Goal: Information Seeking & Learning: Learn about a topic

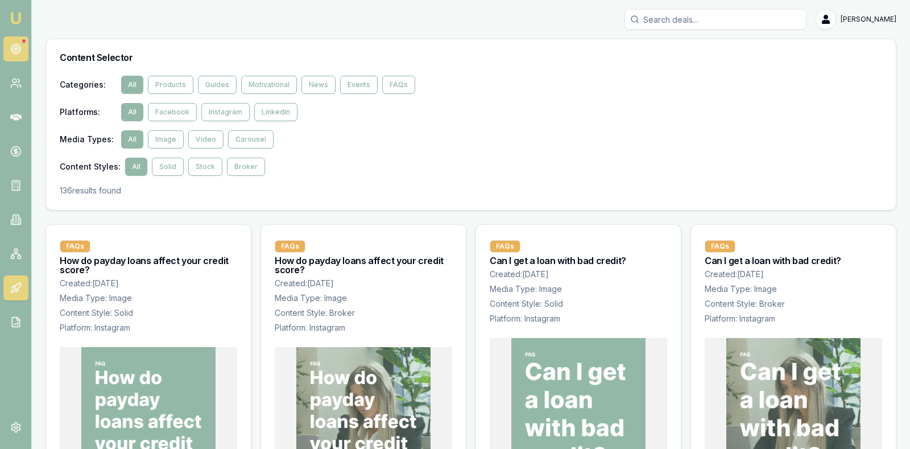
click at [16, 49] on circle at bounding box center [16, 49] width 2 height 2
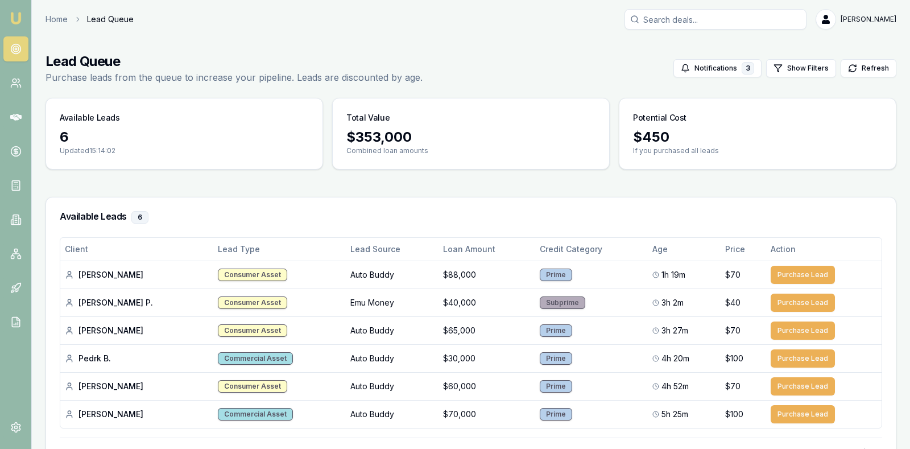
click at [110, 176] on main "Lead Queue Purchase leads from the queue to increase your pipeline. Leads are d…" at bounding box center [471, 274] width 878 height 470
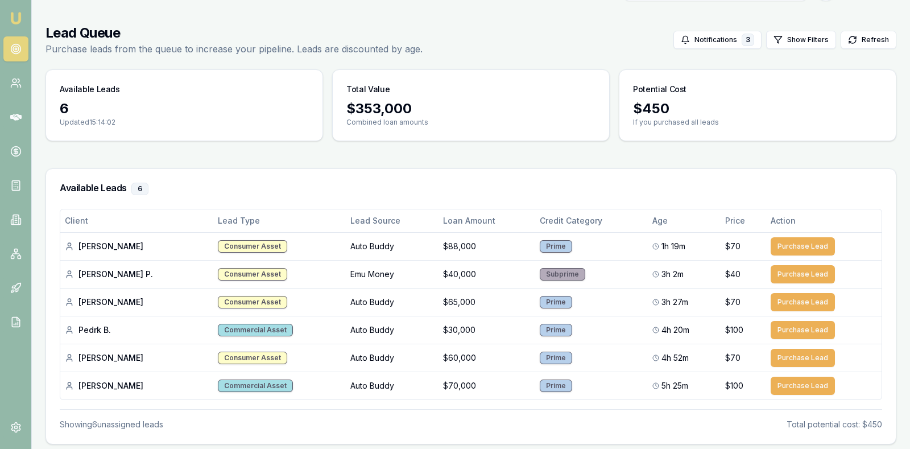
scroll to position [66, 0]
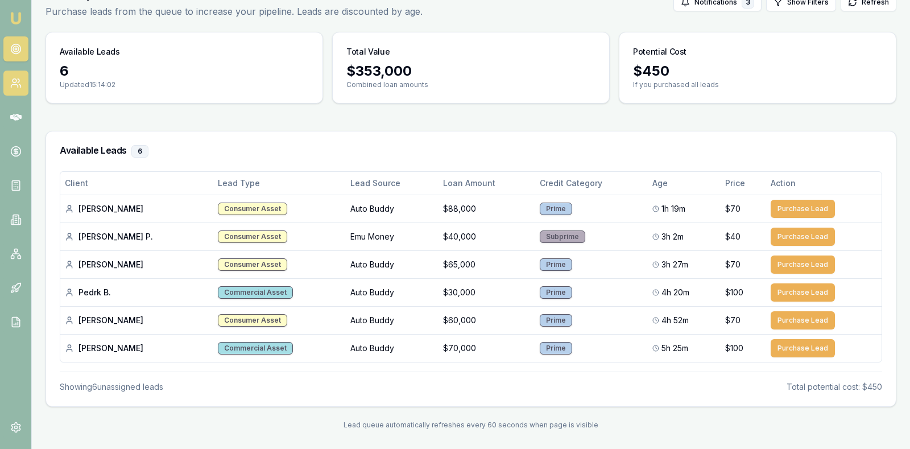
click at [18, 88] on icon at bounding box center [15, 82] width 11 height 11
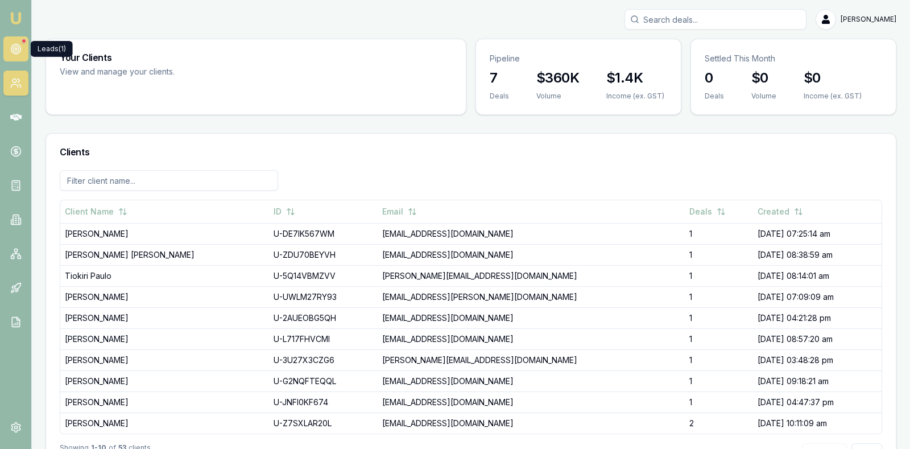
click at [22, 47] on link at bounding box center [15, 48] width 25 height 25
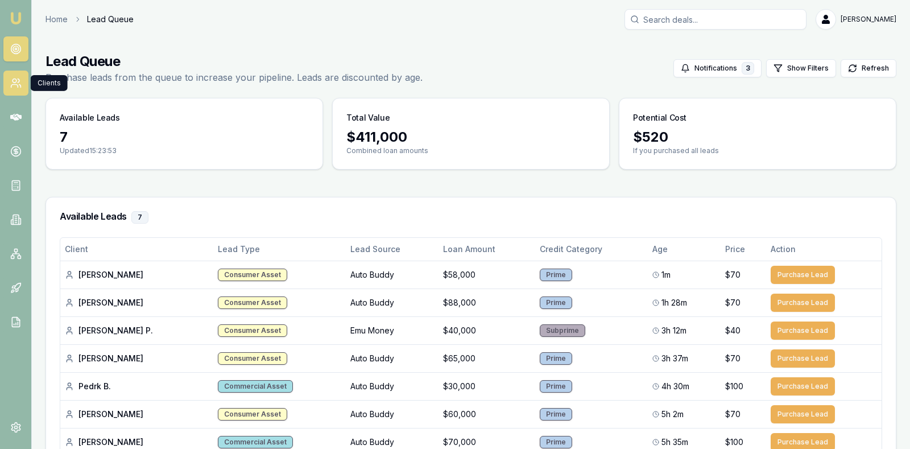
click at [16, 85] on icon at bounding box center [15, 82] width 11 height 11
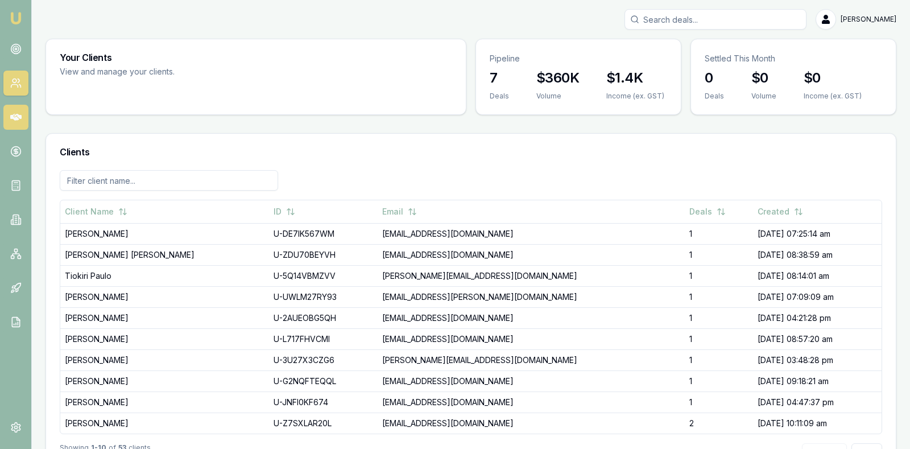
click at [14, 121] on icon at bounding box center [15, 116] width 11 height 11
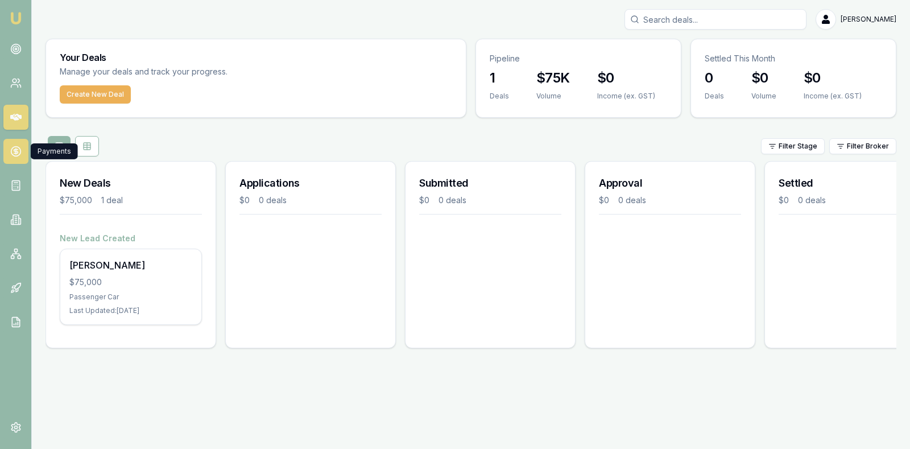
click at [16, 151] on icon at bounding box center [16, 151] width 0 height 6
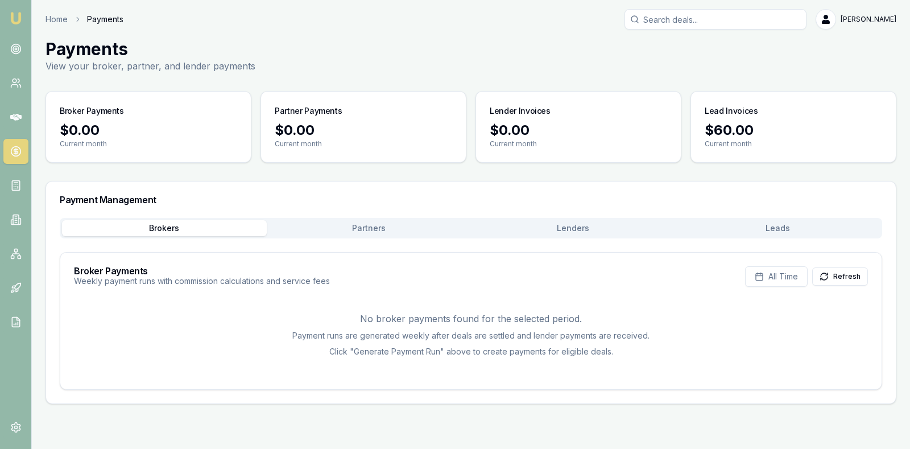
click at [439, 218] on div "Brokers Partners [PERSON_NAME] Leads" at bounding box center [471, 228] width 823 height 20
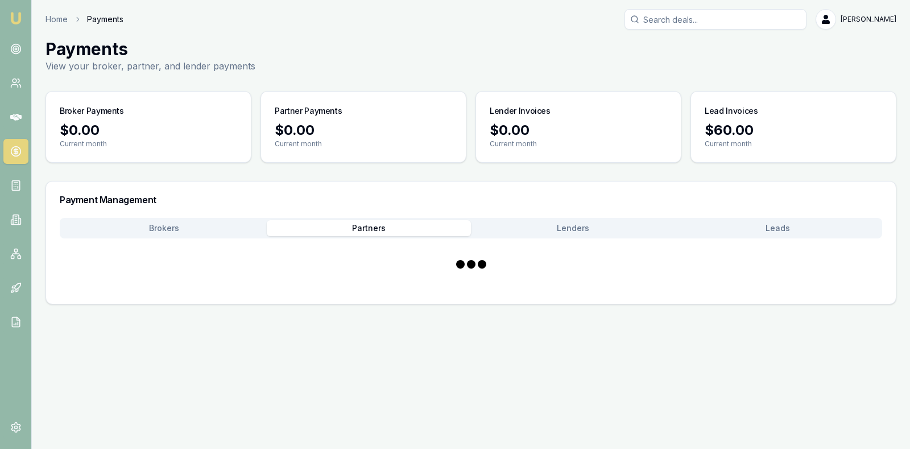
click at [408, 230] on button "Partners" at bounding box center [369, 228] width 205 height 16
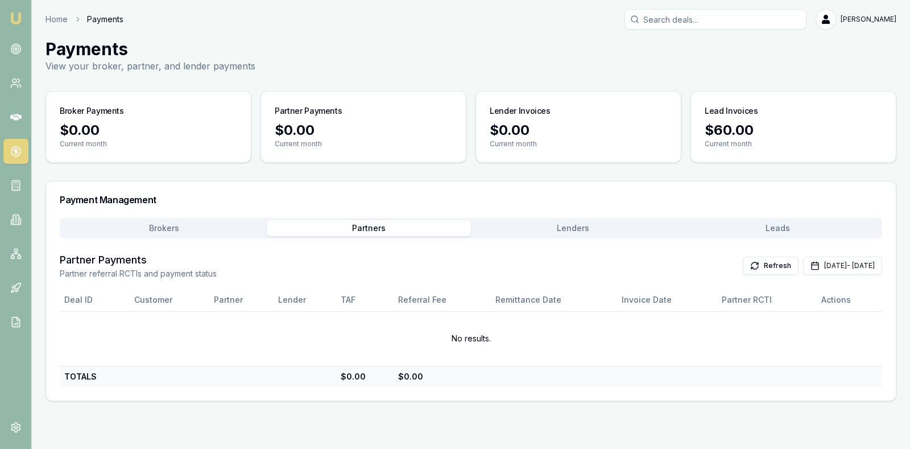
click at [555, 223] on button "Lenders" at bounding box center [573, 228] width 205 height 16
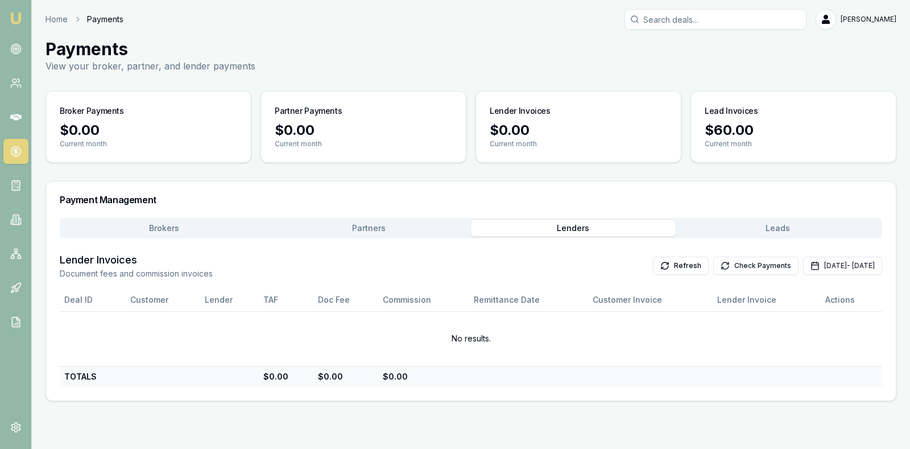
click at [716, 267] on button "Check Payments" at bounding box center [755, 266] width 85 height 18
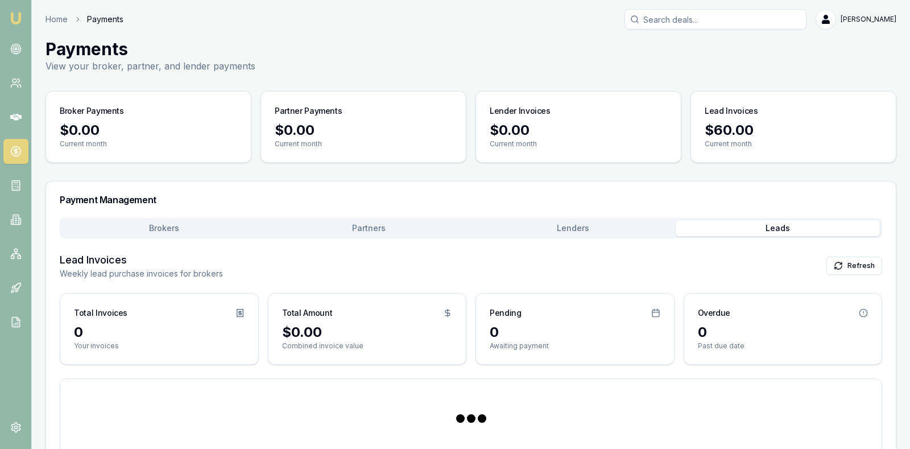
click at [771, 225] on button "Leads" at bounding box center [778, 228] width 205 height 16
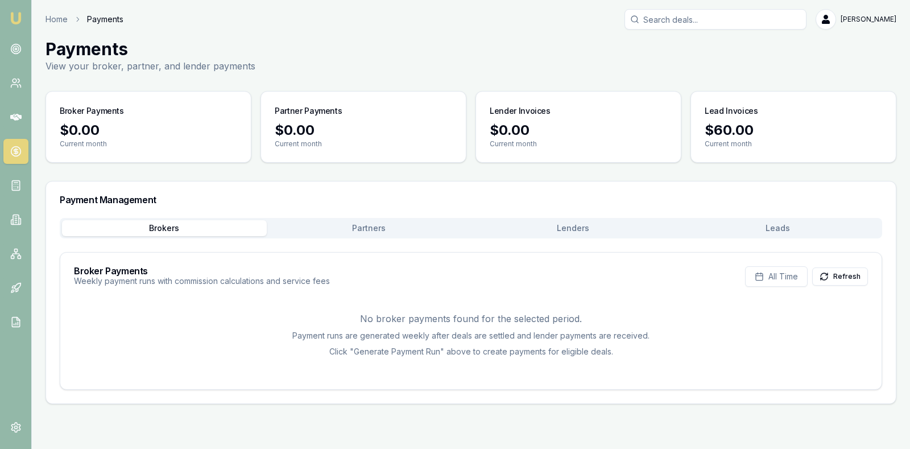
click at [212, 222] on button "Brokers" at bounding box center [164, 228] width 205 height 16
click at [16, 183] on line at bounding box center [16, 183] width 4 height 0
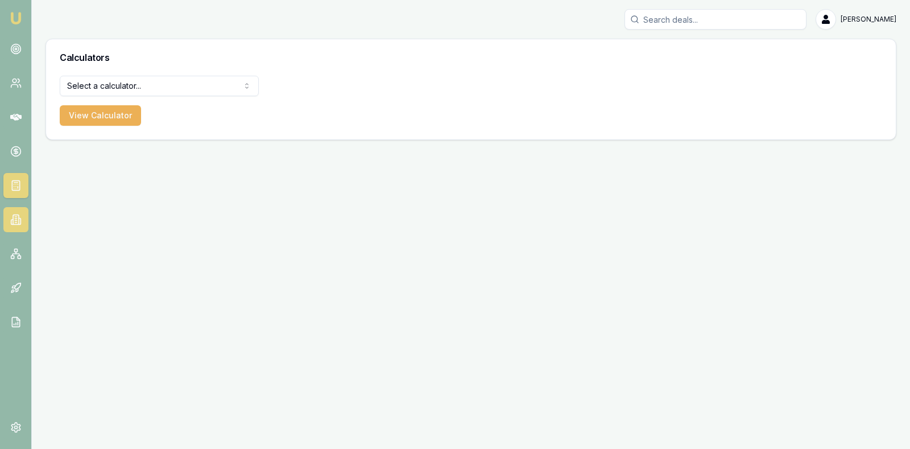
click at [18, 218] on icon at bounding box center [16, 220] width 6 height 10
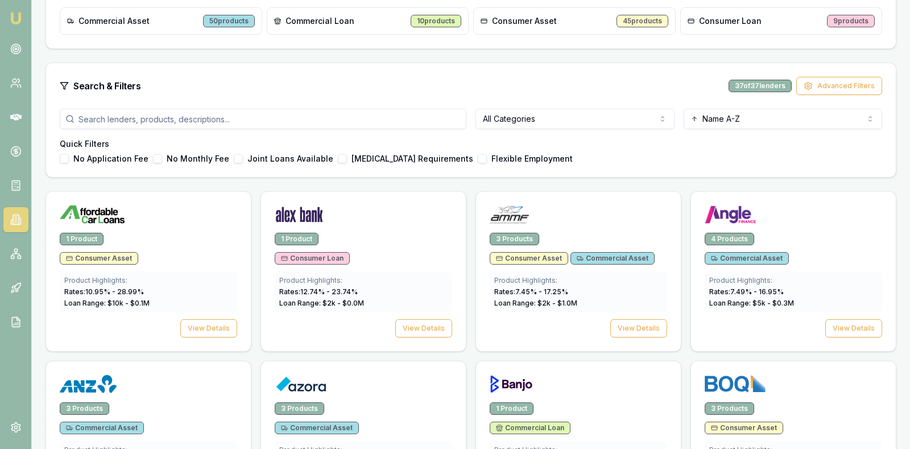
scroll to position [228, 0]
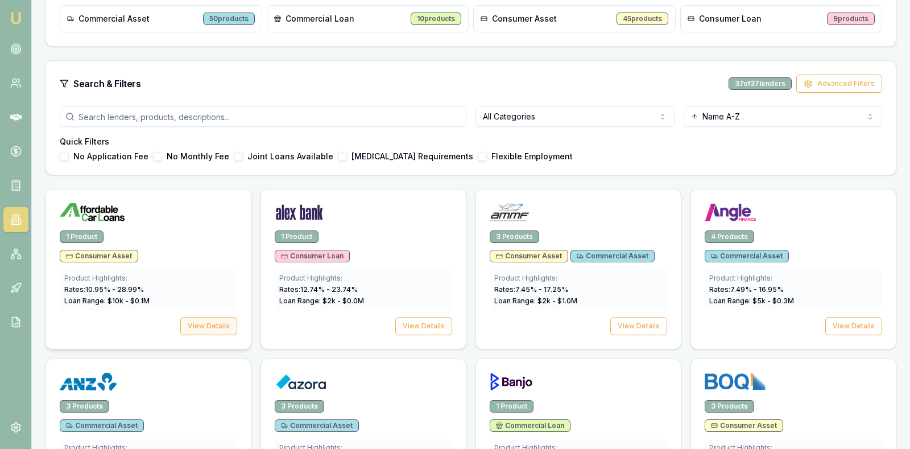
click at [215, 321] on button "View Details" at bounding box center [208, 326] width 57 height 18
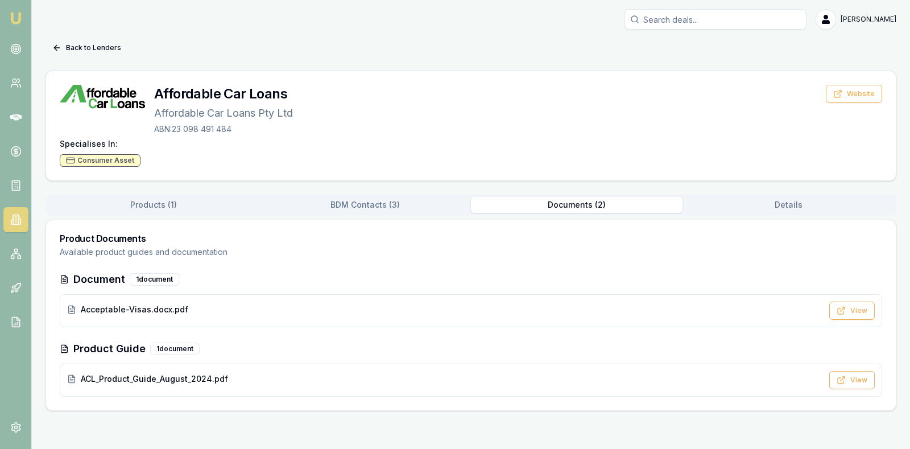
click at [619, 204] on button "Documents ( 2 )" at bounding box center [577, 205] width 212 height 16
click at [786, 201] on button "Details" at bounding box center [789, 205] width 212 height 16
click at [589, 205] on button "Documents ( 2 )" at bounding box center [577, 205] width 212 height 16
click at [859, 373] on button "View" at bounding box center [852, 380] width 46 height 18
click at [347, 202] on button "BDM Contacts ( 3 )" at bounding box center [365, 205] width 212 height 16
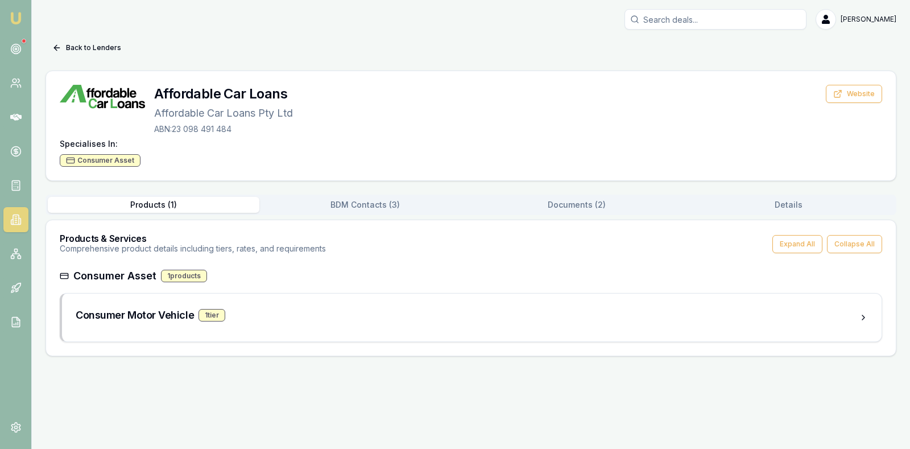
click at [160, 201] on button "Products ( 1 )" at bounding box center [154, 205] width 212 height 16
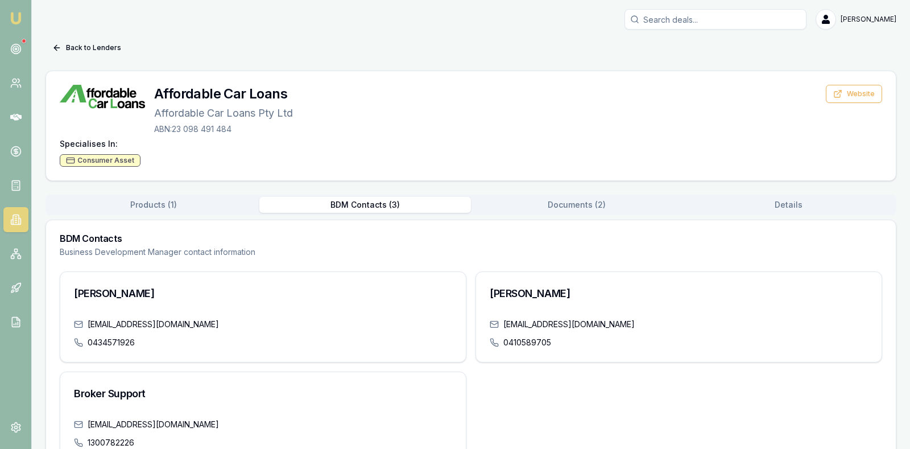
click at [373, 204] on button "BDM Contacts ( 3 )" at bounding box center [365, 205] width 212 height 16
click at [156, 199] on button "Products ( 1 )" at bounding box center [154, 205] width 212 height 16
